Goal: Check status: Check status

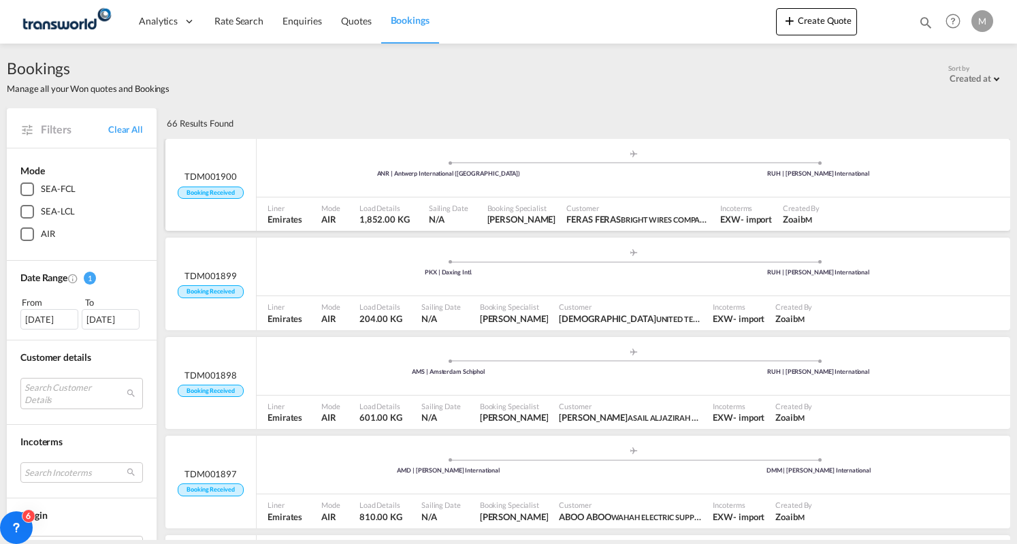
click at [342, 184] on div ".a{fill:#aaa8ad;} .a{fill:#aaa8ad;} ANR | Antwerp International (Deurne) RUH | …" at bounding box center [634, 169] width 754 height 41
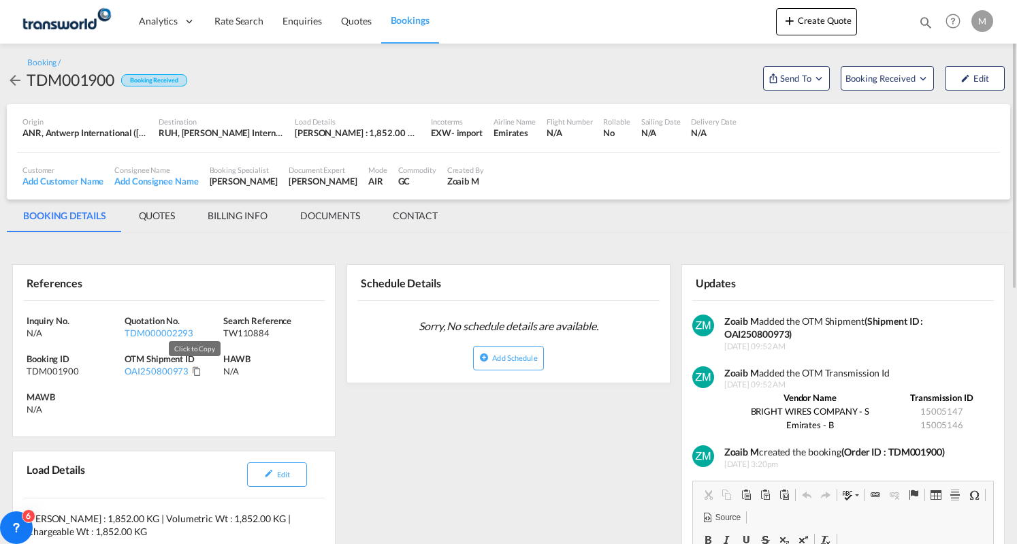
click at [193, 370] on md-icon "Click to Copy" at bounding box center [197, 371] width 10 height 10
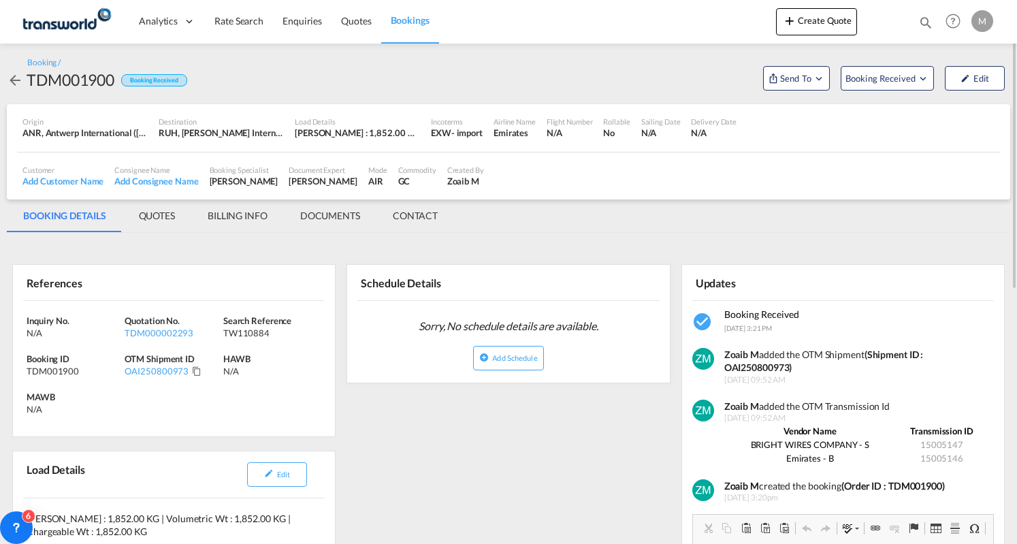
click at [238, 332] on div "TW110884" at bounding box center [270, 333] width 95 height 12
copy div "TW110884"
click at [243, 336] on div "TW110884" at bounding box center [270, 333] width 95 height 12
click at [244, 334] on div "TW110884" at bounding box center [270, 333] width 95 height 12
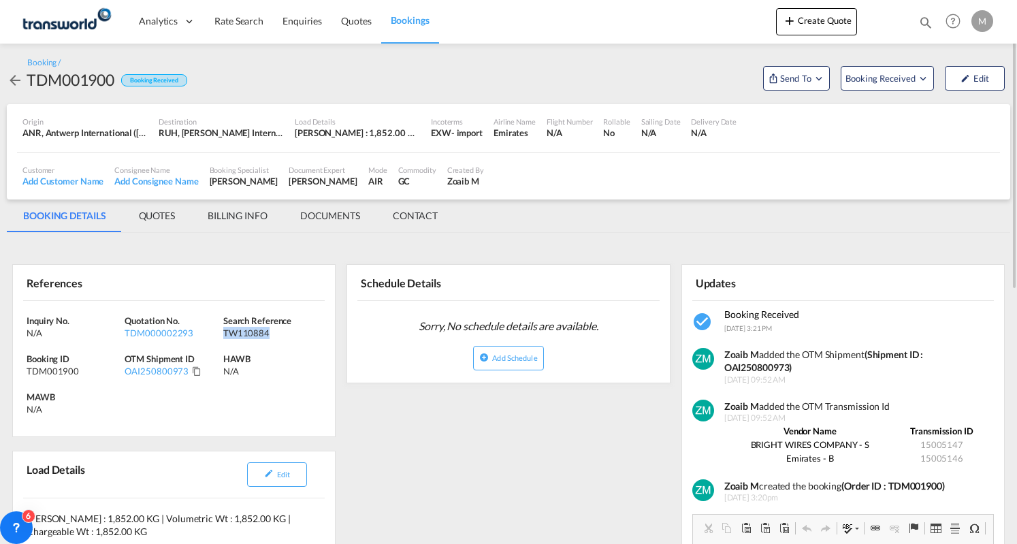
click at [244, 333] on div "TW110884" at bounding box center [270, 333] width 95 height 12
copy div "TW110884"
click at [48, 370] on div "TDM001900" at bounding box center [74, 371] width 95 height 12
copy div "TDM001900"
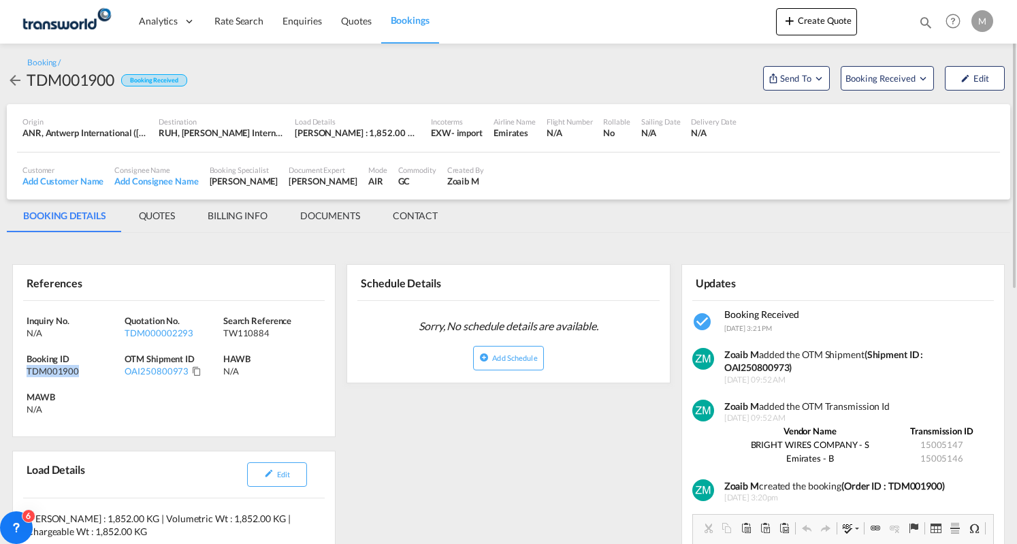
click at [407, 21] on span "Bookings" at bounding box center [410, 20] width 39 height 12
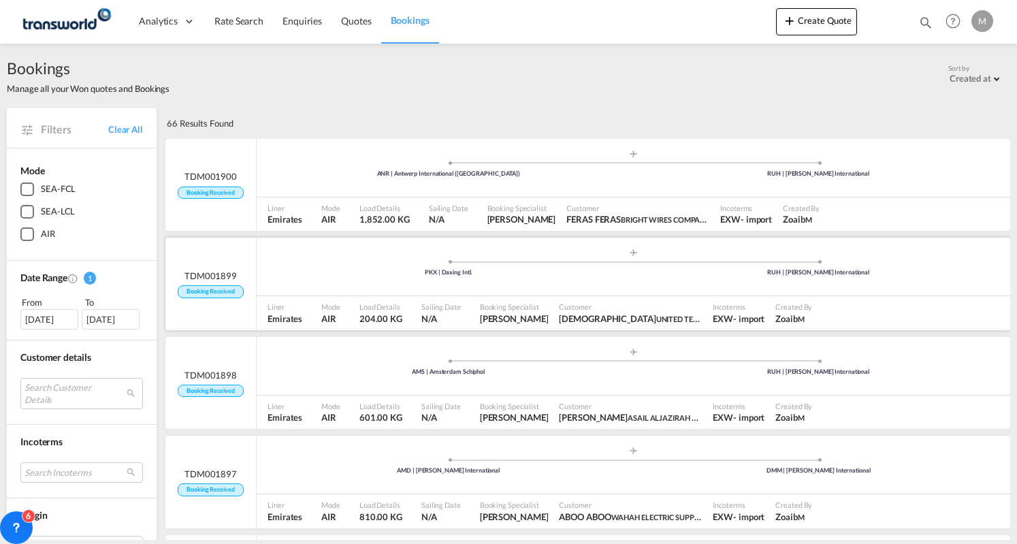
click at [343, 262] on span at bounding box center [448, 261] width 370 height 3
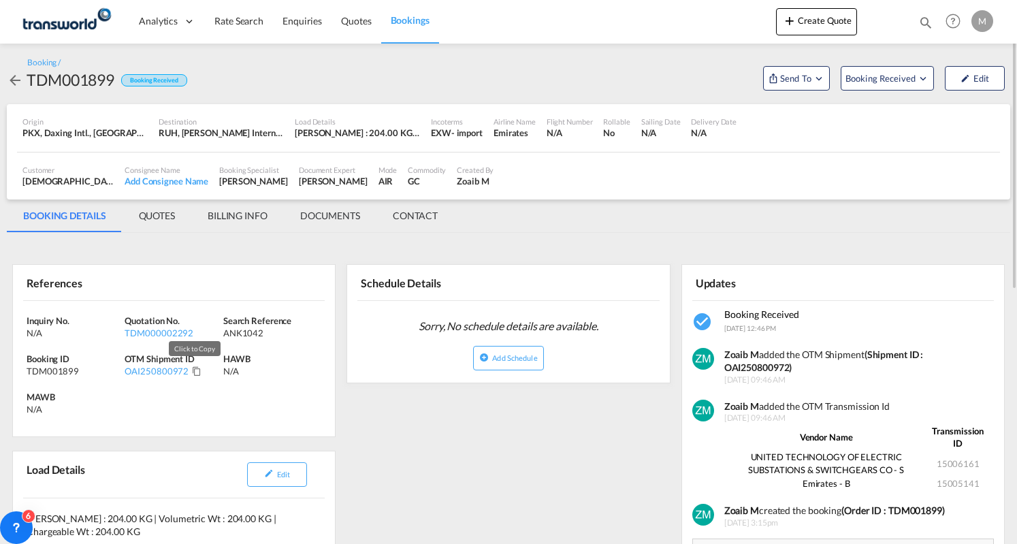
click at [197, 368] on md-icon "Click to Copy" at bounding box center [197, 371] width 10 height 10
click at [246, 218] on md-tab-item "BILLING INFO" at bounding box center [237, 215] width 93 height 33
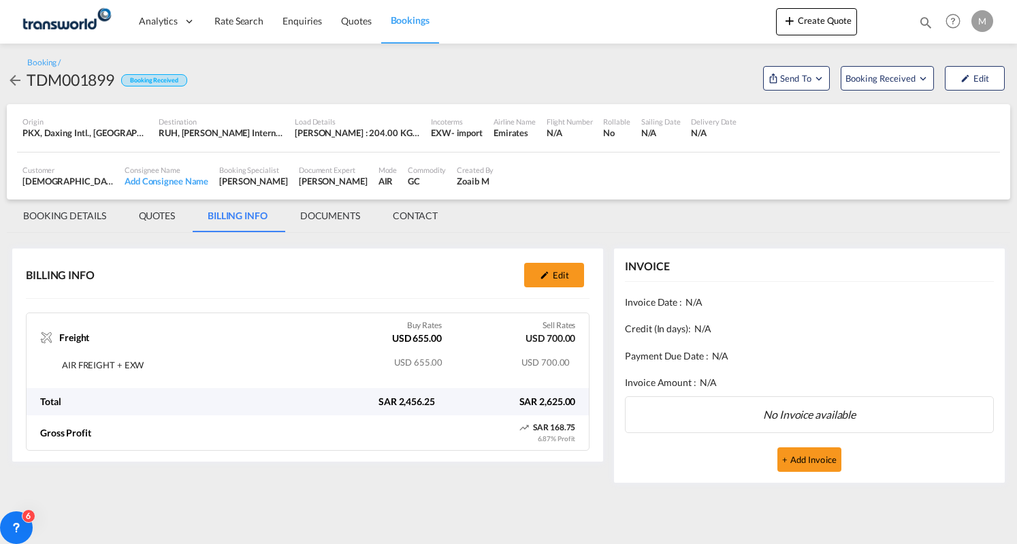
click at [400, 17] on span "Bookings" at bounding box center [410, 20] width 39 height 12
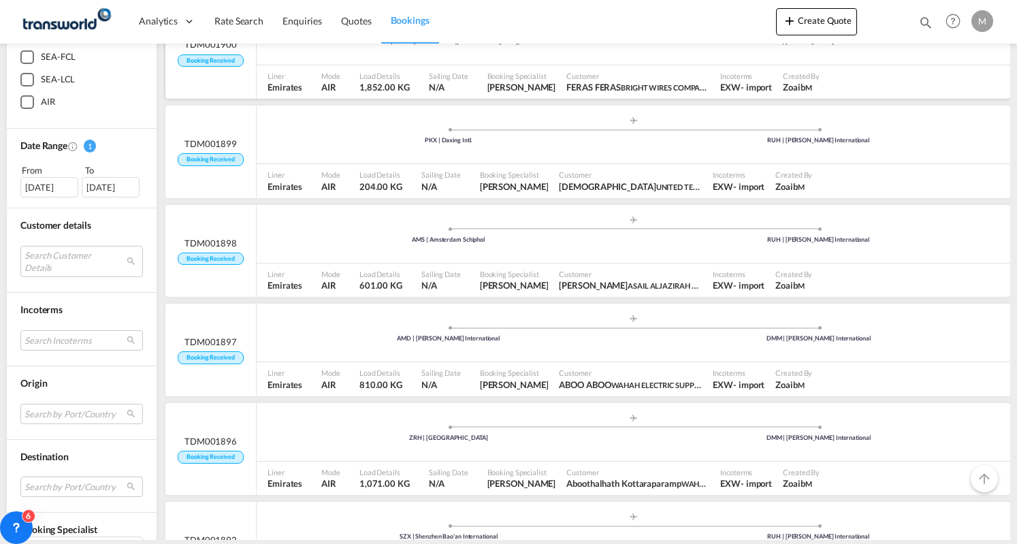
scroll to position [136, 0]
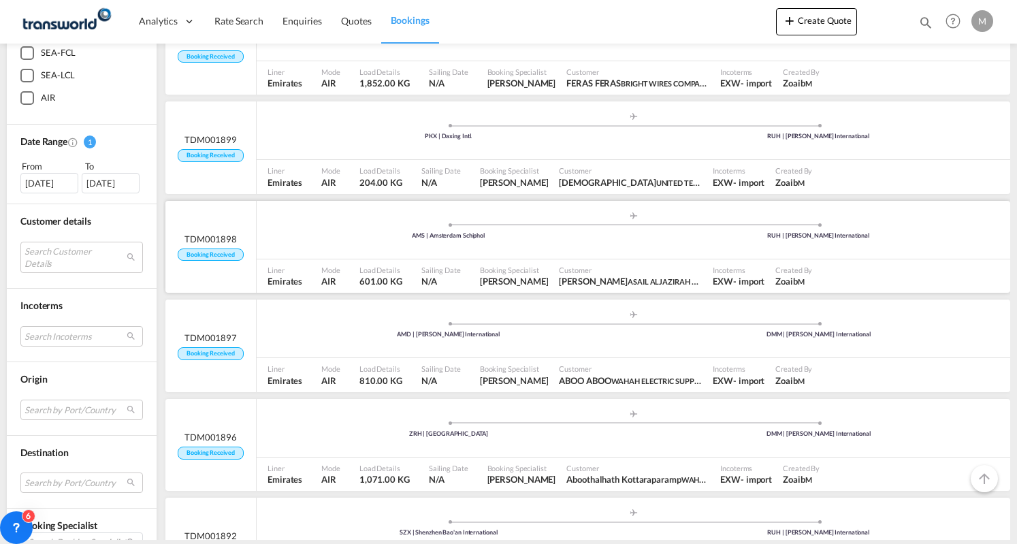
click at [370, 219] on div ".a{fill:#aaa8ad;} .a{fill:#aaa8ad;} AMS | Amsterdam Schiphol RUH | [PERSON_NAME…" at bounding box center [634, 231] width 754 height 41
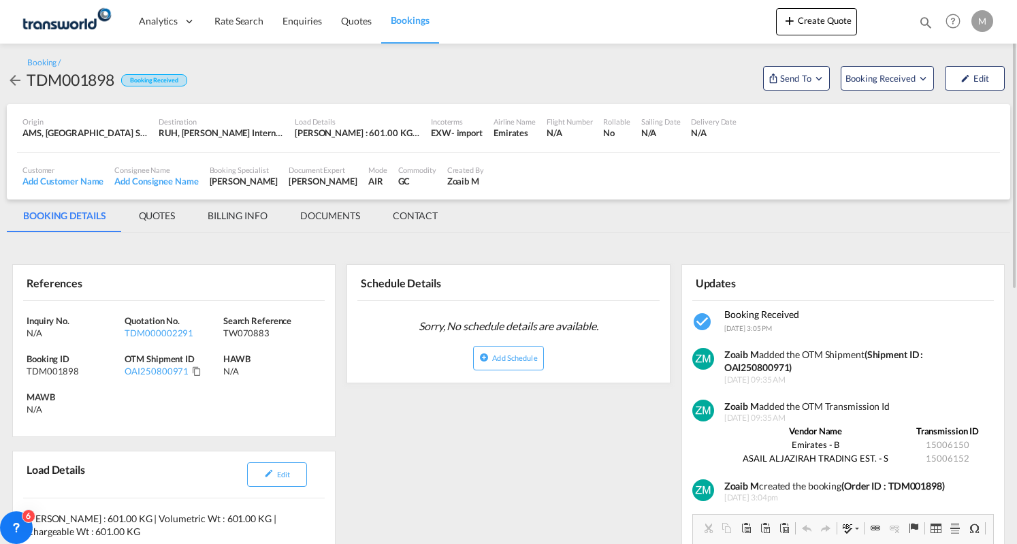
click at [18, 84] on md-icon "icon-arrow-left" at bounding box center [15, 80] width 16 height 16
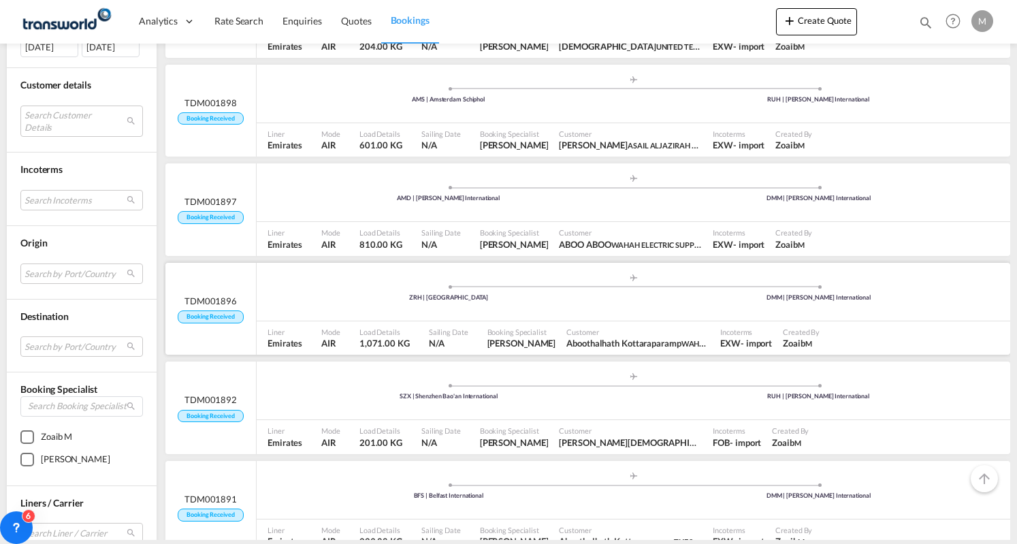
scroll to position [68, 0]
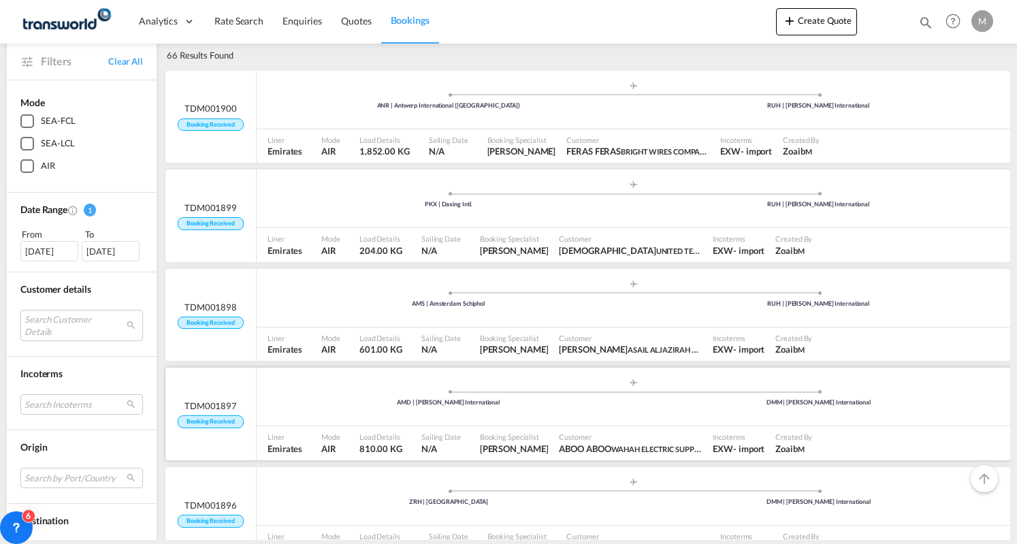
click at [373, 409] on div ".a{fill:#aaa8ad;} .a{fill:#aaa8ad;} AMD | [PERSON_NAME] International DMM | [PE…" at bounding box center [634, 398] width 754 height 41
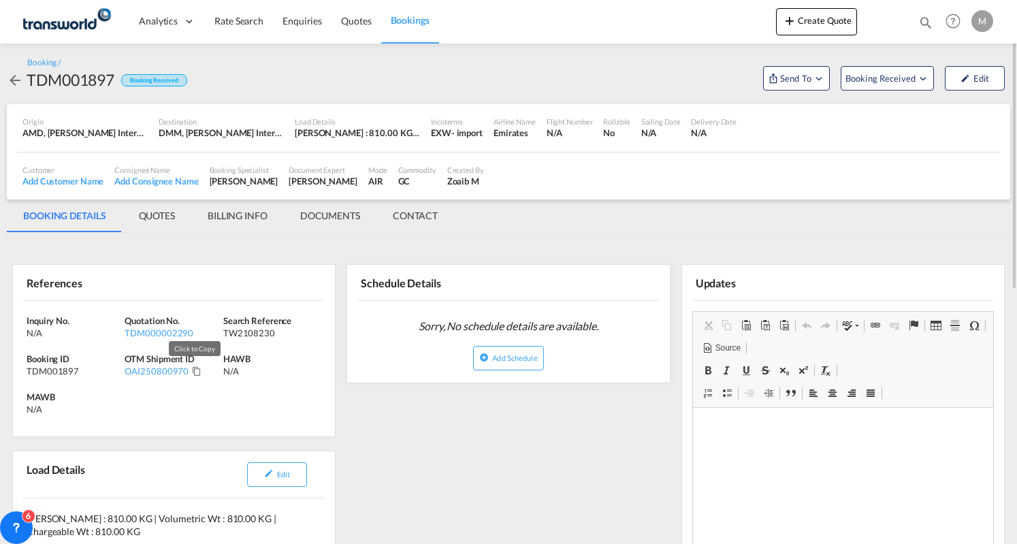
click at [192, 373] on md-icon "Click to Copy" at bounding box center [197, 371] width 10 height 10
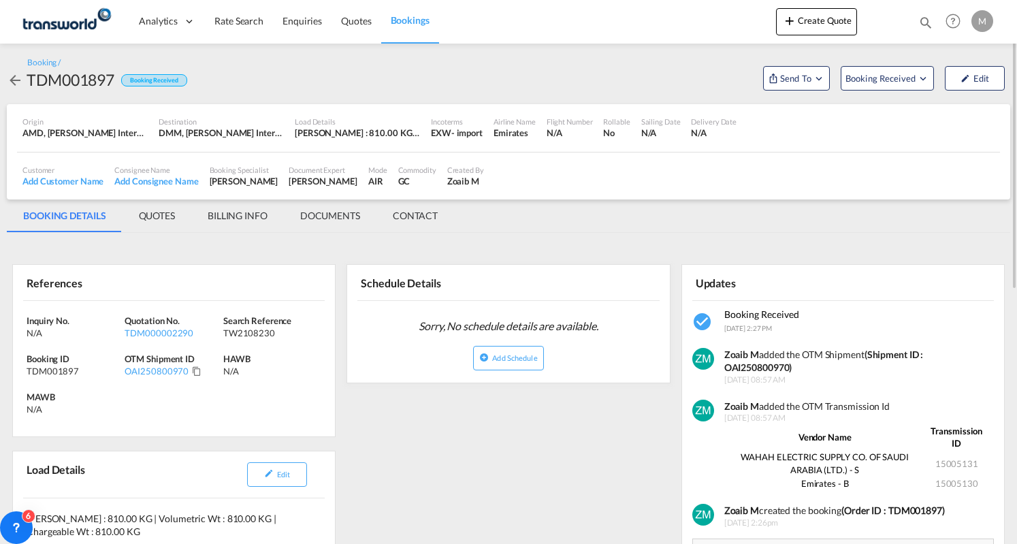
click at [257, 327] on div "TW2108230" at bounding box center [270, 333] width 95 height 12
copy div "TW2108230"
click at [193, 372] on md-icon "Click to Copy" at bounding box center [197, 371] width 10 height 10
